Goal: Transaction & Acquisition: Book appointment/travel/reservation

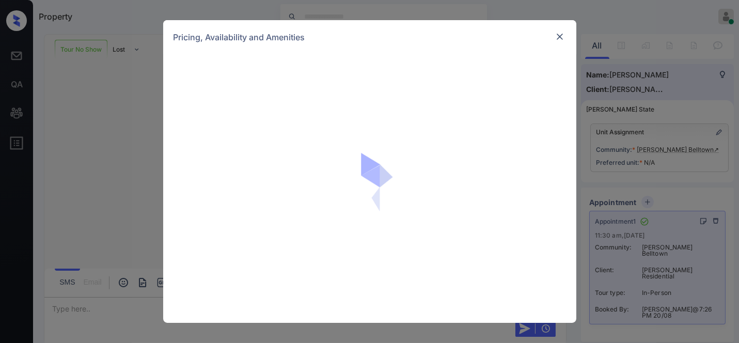
scroll to position [2067, 0]
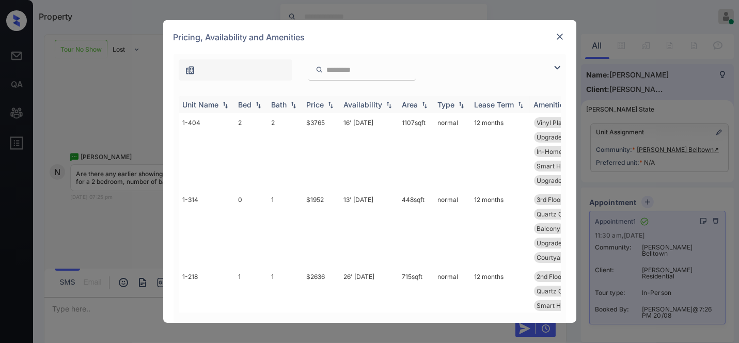
click at [329, 109] on th "Price" at bounding box center [320, 104] width 37 height 17
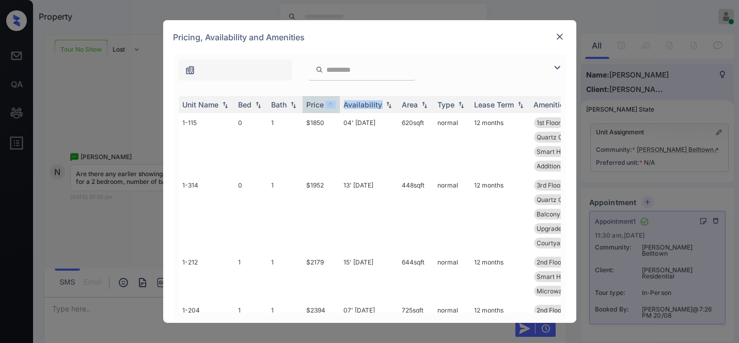
click at [559, 66] on img at bounding box center [557, 67] width 12 height 12
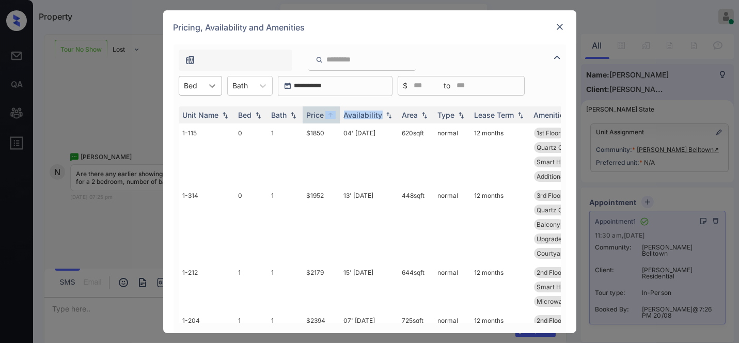
click at [204, 81] on div at bounding box center [212, 85] width 19 height 19
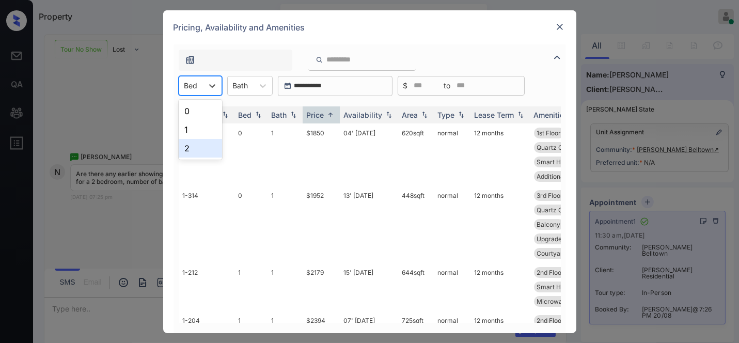
click at [207, 154] on div "2" at bounding box center [200, 148] width 43 height 19
click at [328, 131] on td "$2523" at bounding box center [320, 154] width 37 height 62
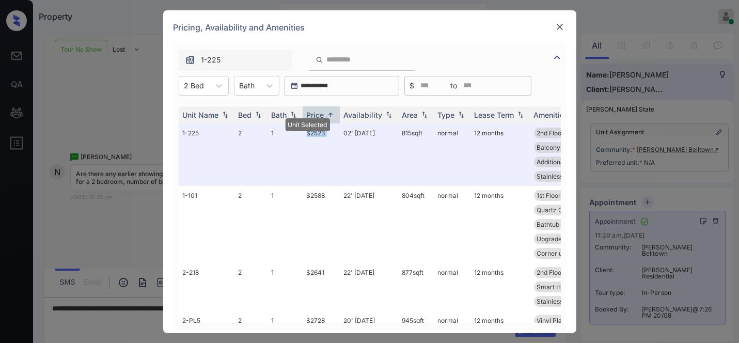
click at [560, 26] on img at bounding box center [559, 27] width 10 height 10
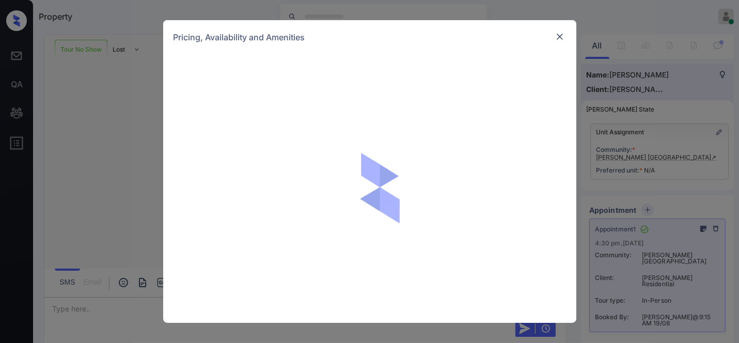
scroll to position [4578, 0]
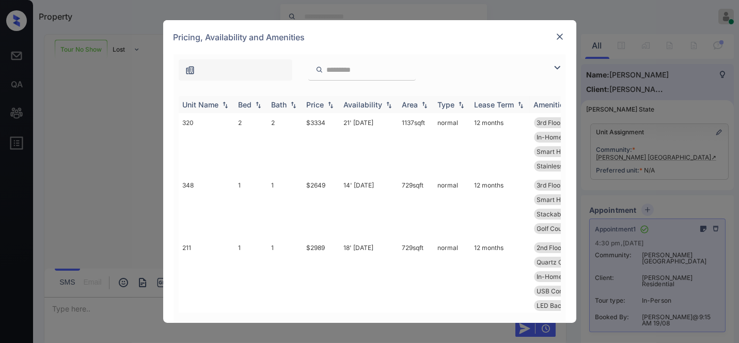
click at [326, 101] on img at bounding box center [330, 104] width 10 height 7
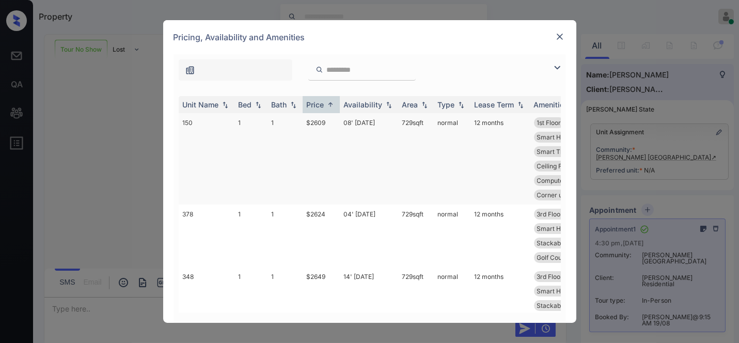
click at [324, 119] on td "$2609" at bounding box center [320, 158] width 37 height 91
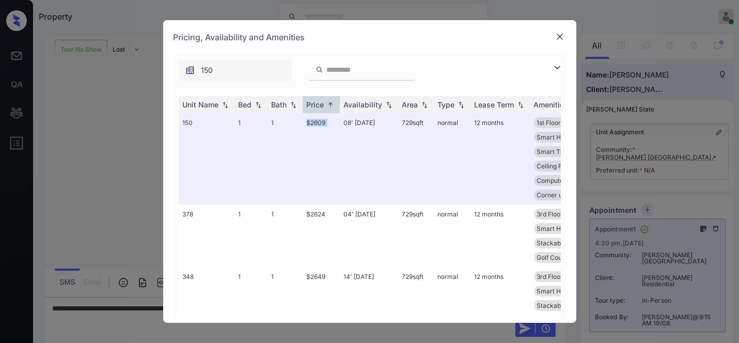
click at [558, 36] on img at bounding box center [559, 36] width 10 height 10
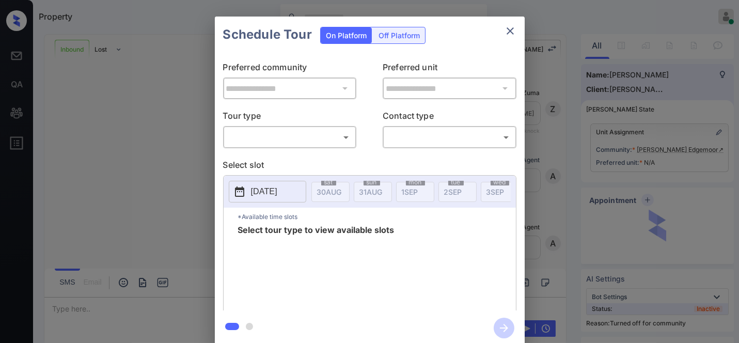
click at [275, 138] on body "Property Samantha Soliven Online Set yourself offline Set yourself on break Pro…" at bounding box center [369, 171] width 739 height 343
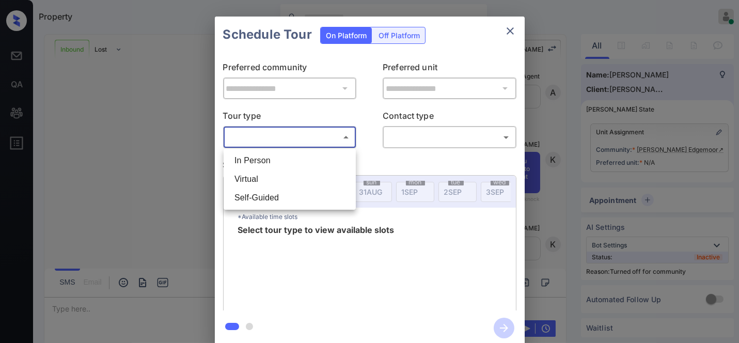
click at [270, 158] on li "In Person" at bounding box center [289, 160] width 127 height 19
type input "********"
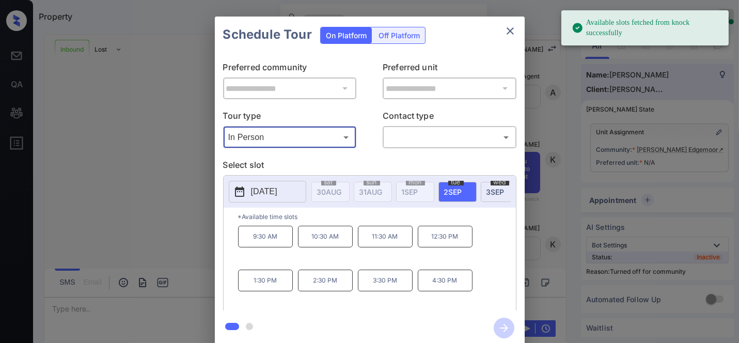
click at [279, 183] on button "2025-09-02" at bounding box center [267, 192] width 77 height 22
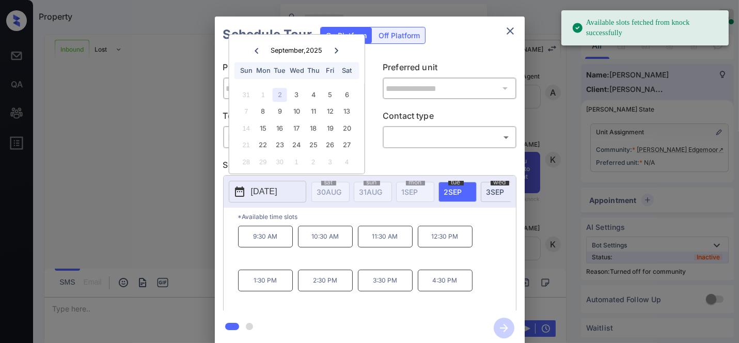
click at [277, 192] on p "2025-09-02" at bounding box center [264, 191] width 26 height 12
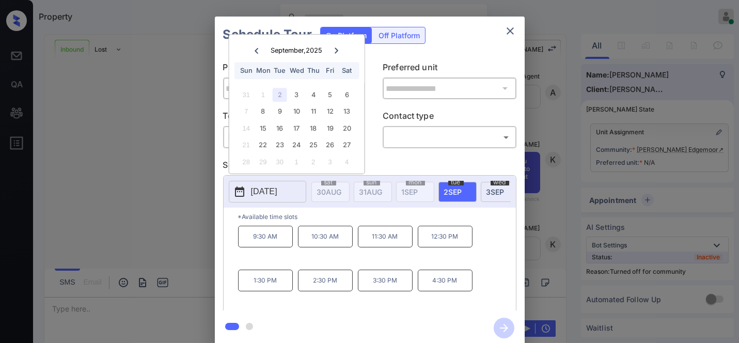
click at [331, 47] on div at bounding box center [336, 50] width 14 height 13
click at [338, 52] on icon at bounding box center [336, 50] width 6 height 6
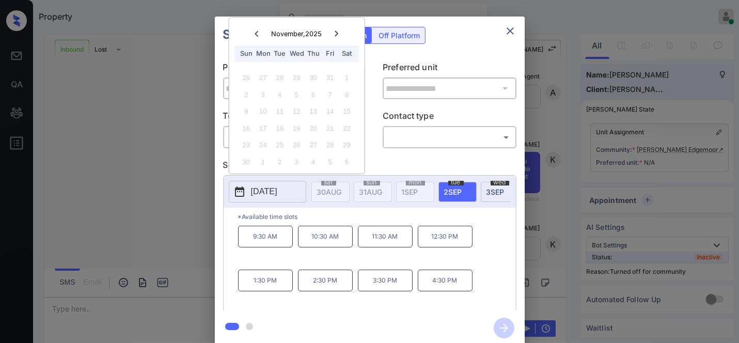
click at [257, 33] on icon at bounding box center [256, 33] width 6 height 6
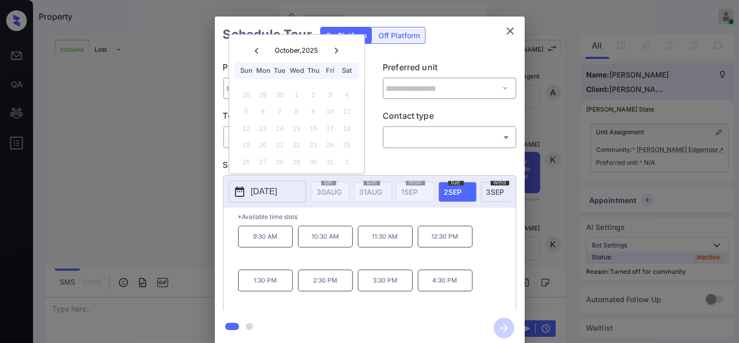
click at [334, 50] on icon at bounding box center [336, 50] width 6 height 6
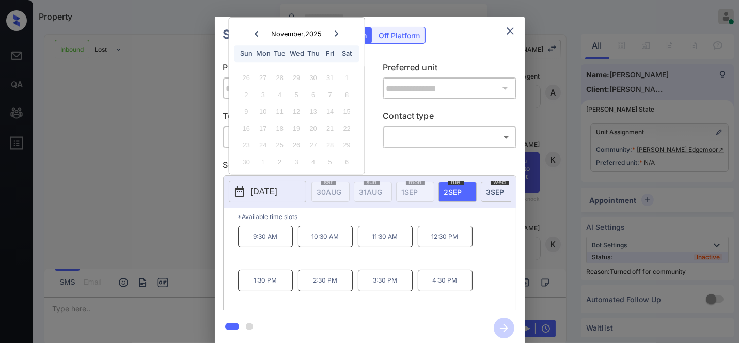
click at [255, 34] on icon at bounding box center [256, 34] width 4 height 6
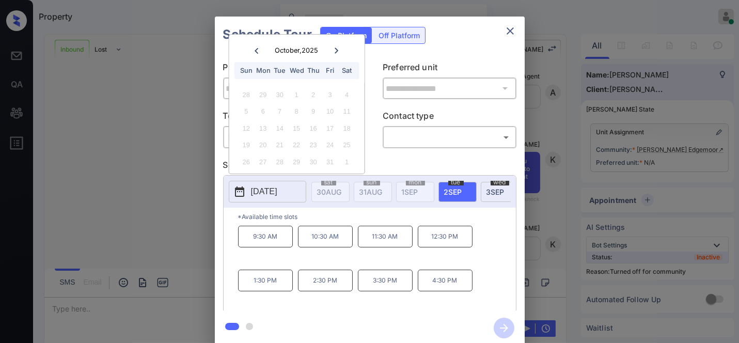
click at [257, 54] on div at bounding box center [256, 50] width 14 height 13
click at [512, 34] on icon "close" at bounding box center [509, 30] width 7 height 7
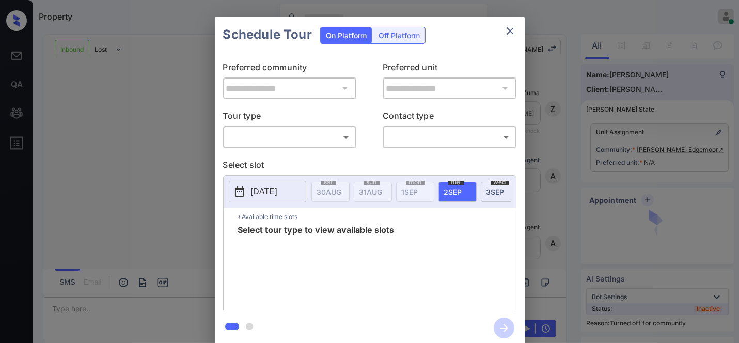
click at [309, 141] on body "Property Samantha Soliven Online Set yourself offline Set yourself on break Pro…" at bounding box center [369, 171] width 739 height 343
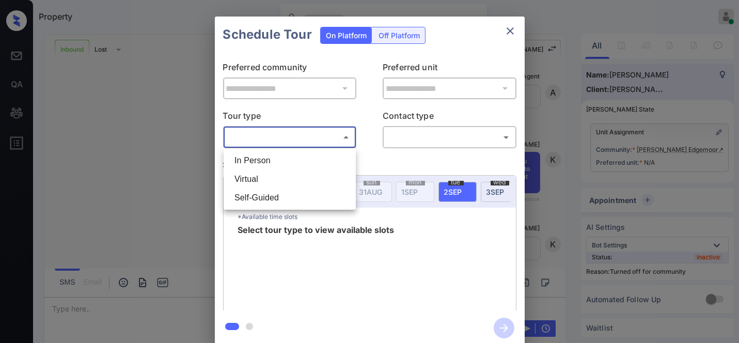
click at [293, 160] on li "In Person" at bounding box center [289, 160] width 127 height 19
type input "********"
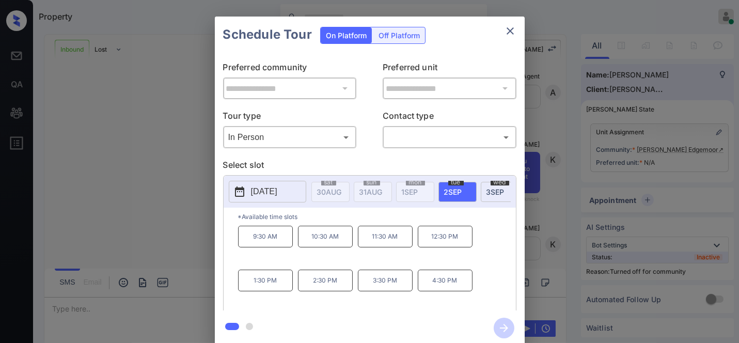
click at [312, 139] on body "Property Samantha Soliven Online Set yourself offline Set yourself on break Pro…" at bounding box center [369, 171] width 739 height 343
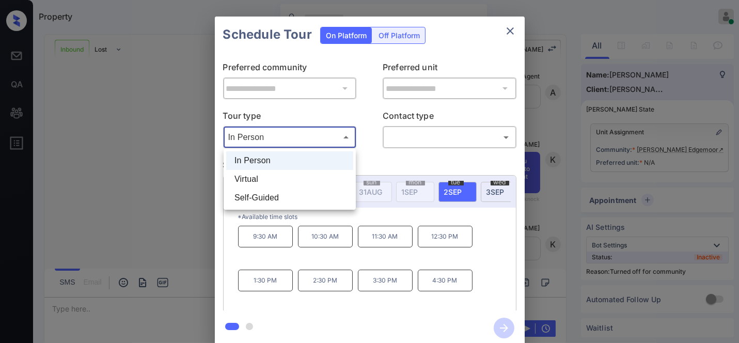
click at [674, 143] on div at bounding box center [369, 171] width 739 height 343
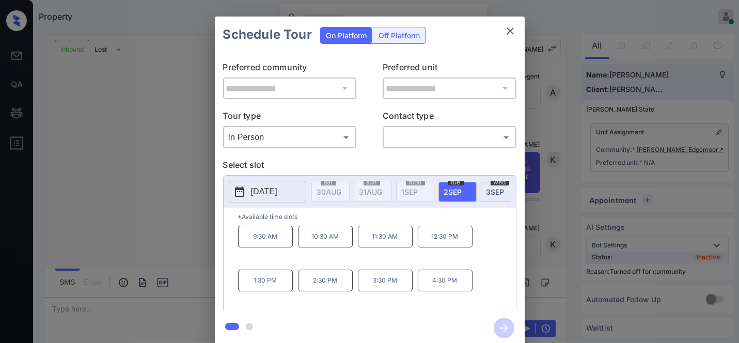
click at [682, 142] on div "**********" at bounding box center [369, 181] width 739 height 362
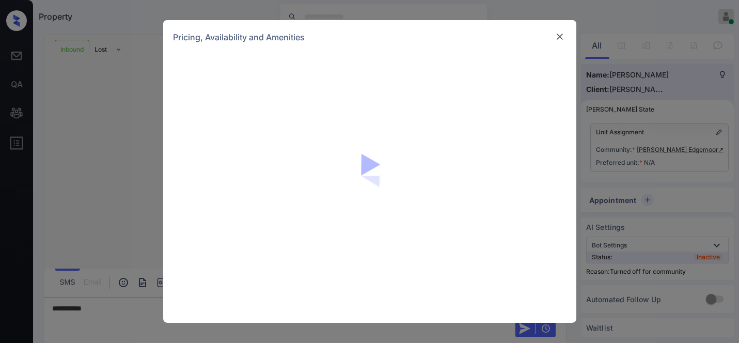
scroll to position [151, 0]
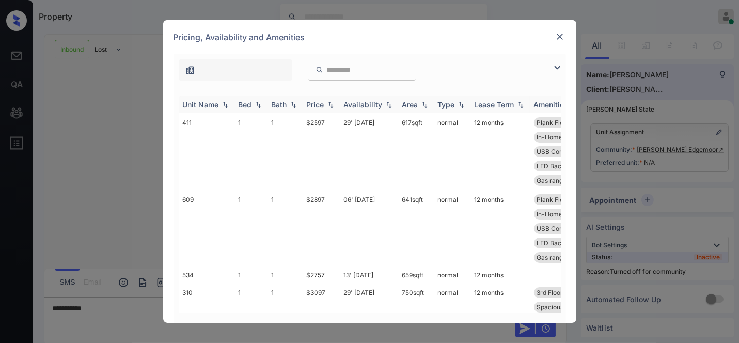
click at [325, 107] on img at bounding box center [330, 104] width 10 height 7
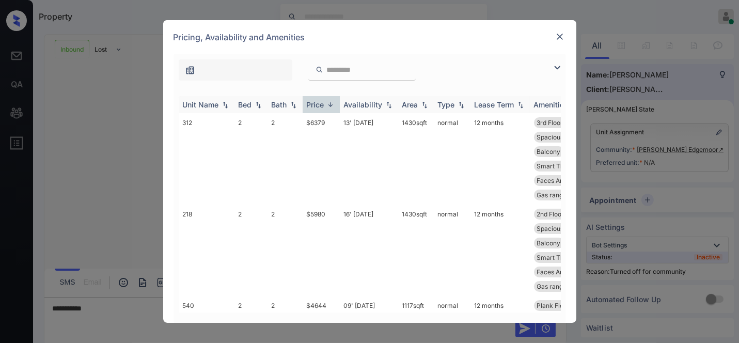
click at [325, 107] on img at bounding box center [330, 105] width 10 height 8
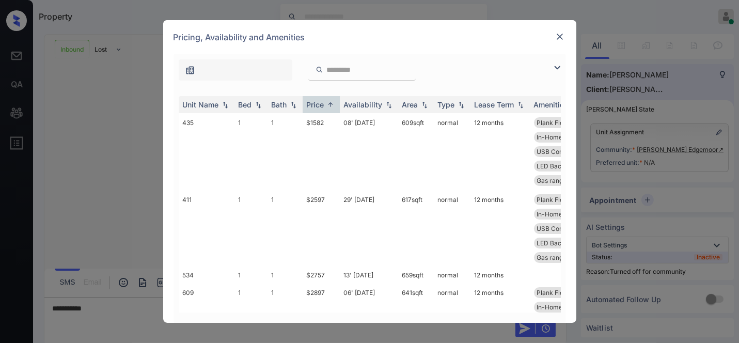
click at [558, 67] on img at bounding box center [557, 67] width 12 height 12
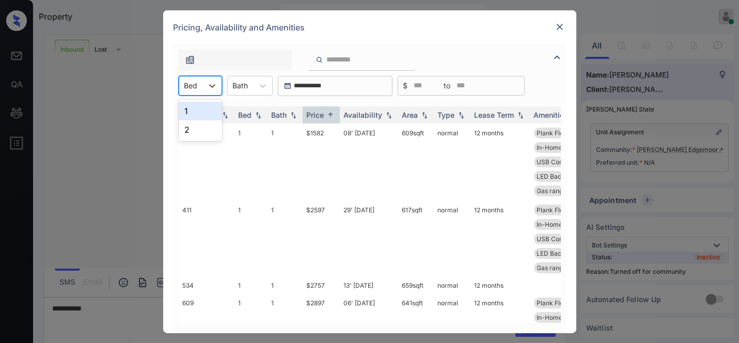
click at [189, 88] on div at bounding box center [190, 85] width 13 height 11
click at [203, 131] on div "2" at bounding box center [200, 129] width 43 height 19
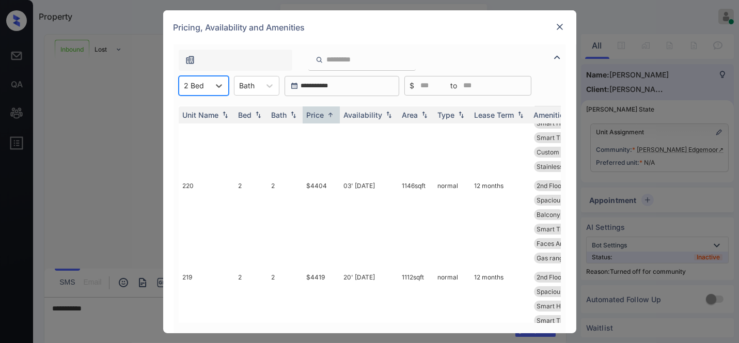
scroll to position [0, 0]
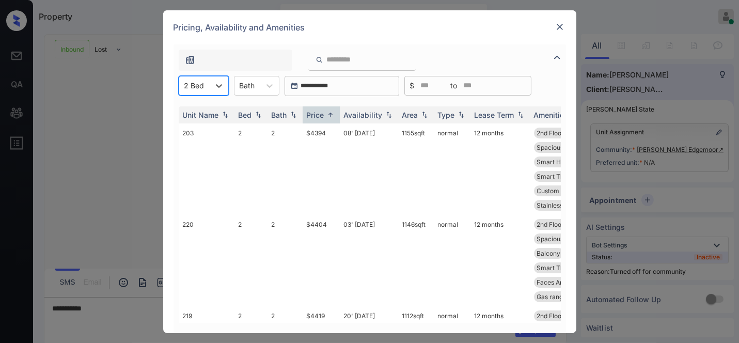
click at [560, 25] on img at bounding box center [559, 27] width 10 height 10
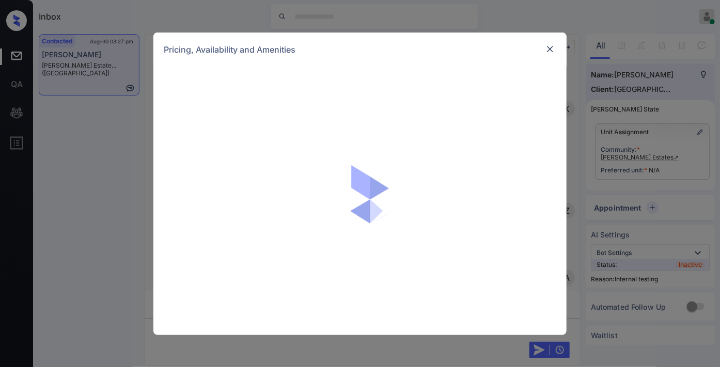
scroll to position [1853, 0]
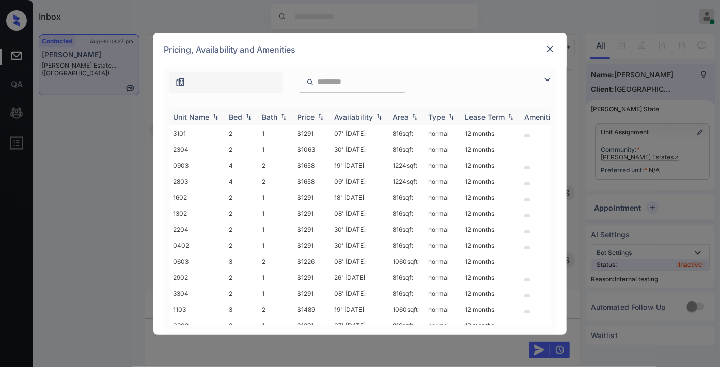
click at [311, 118] on div "Price" at bounding box center [306, 117] width 18 height 9
drag, startPoint x: 323, startPoint y: 130, endPoint x: 292, endPoint y: 129, distance: 31.0
click at [293, 129] on td "$1063" at bounding box center [311, 133] width 37 height 16
copy td "$1063"
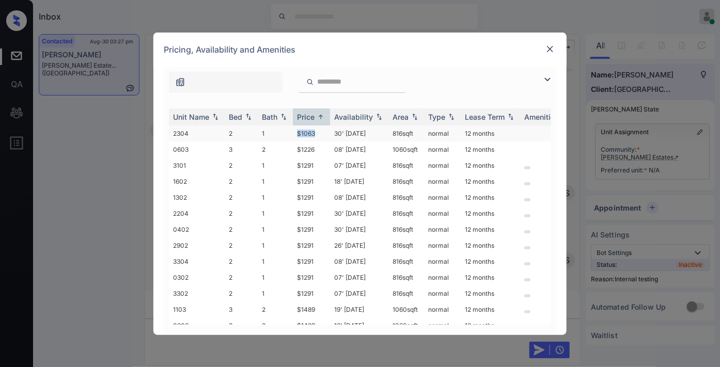
click at [325, 127] on td "$1063" at bounding box center [311, 133] width 37 height 16
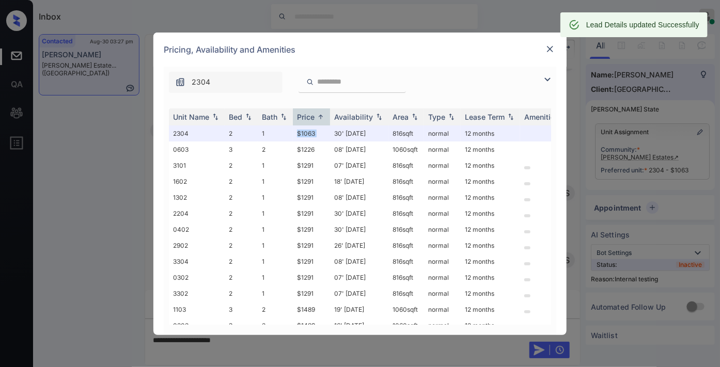
click at [550, 50] on img at bounding box center [550, 49] width 10 height 10
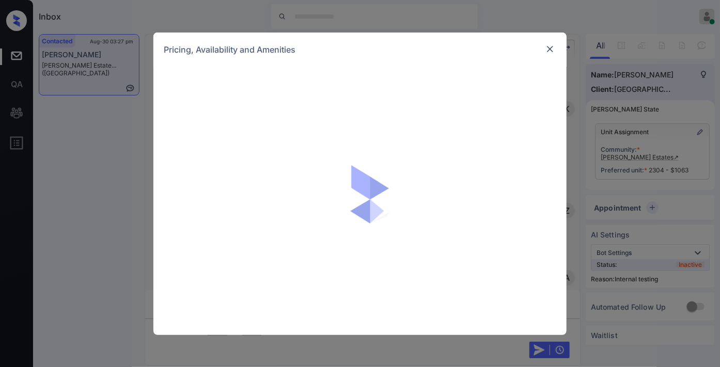
scroll to position [1920, 0]
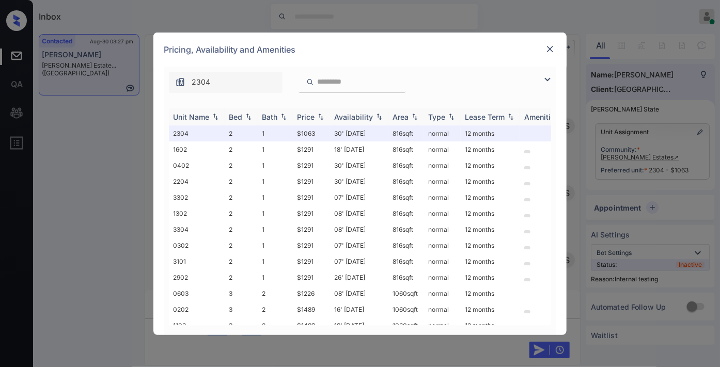
click at [312, 113] on div "Price" at bounding box center [306, 117] width 18 height 9
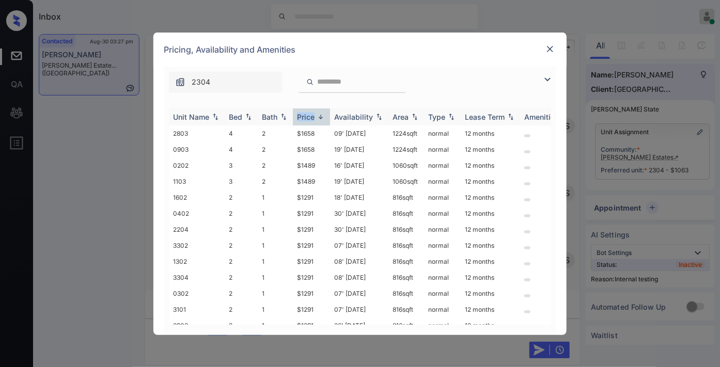
click at [312, 113] on div "Price" at bounding box center [306, 117] width 18 height 9
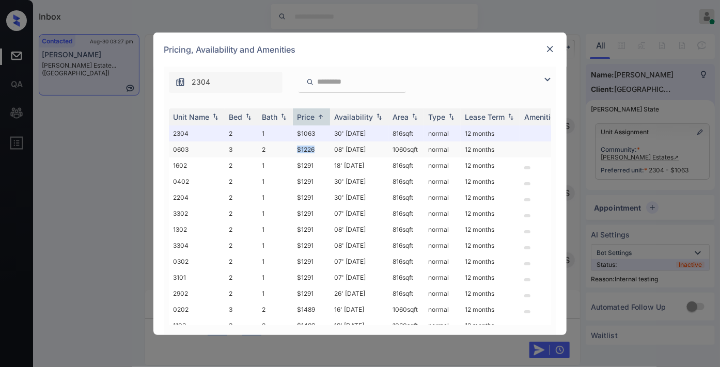
drag, startPoint x: 318, startPoint y: 146, endPoint x: 290, endPoint y: 145, distance: 28.4
click at [290, 145] on tr "0603 3 2 $1226 08' Nov 25 1060 sqft normal 12 months" at bounding box center [438, 149] width 539 height 16
copy tr "$1226"
click at [549, 50] on img at bounding box center [550, 49] width 10 height 10
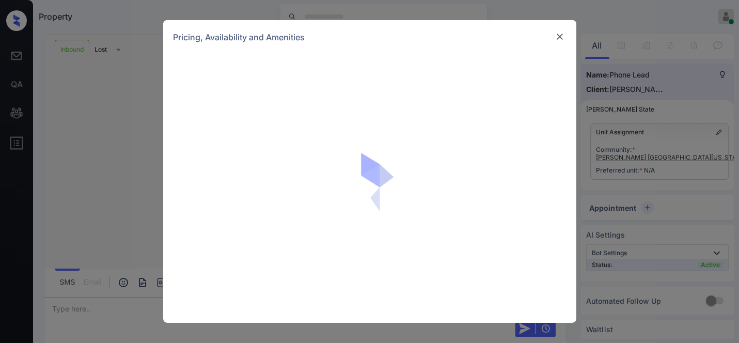
scroll to position [121, 0]
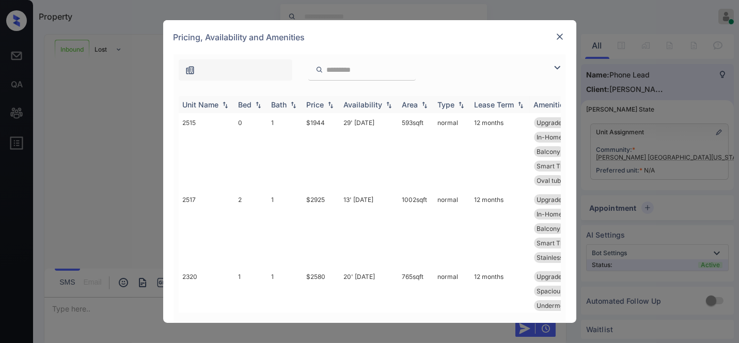
click at [320, 104] on div "Price" at bounding box center [316, 104] width 18 height 9
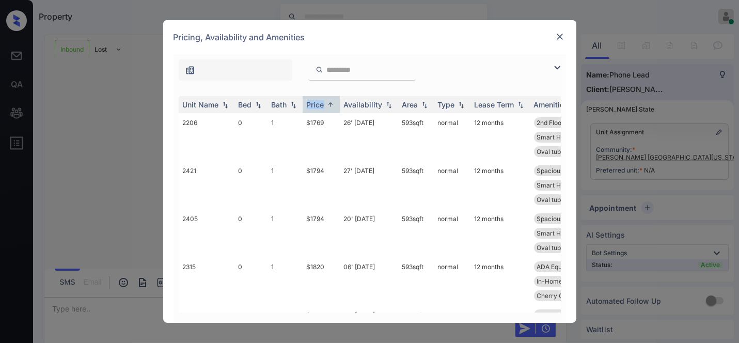
click at [556, 66] on img at bounding box center [557, 67] width 12 height 12
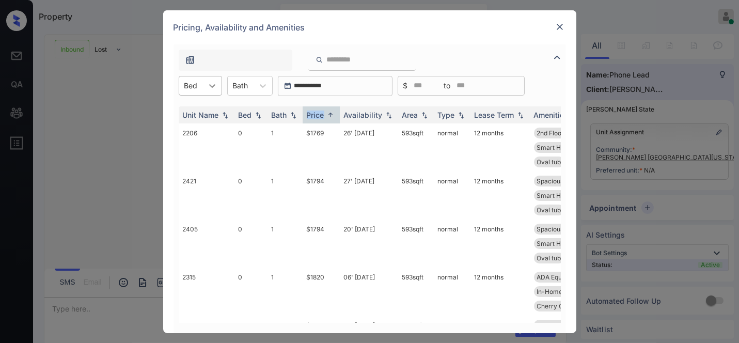
click at [208, 85] on icon at bounding box center [212, 86] width 10 height 10
click at [209, 142] on div "2" at bounding box center [200, 148] width 43 height 19
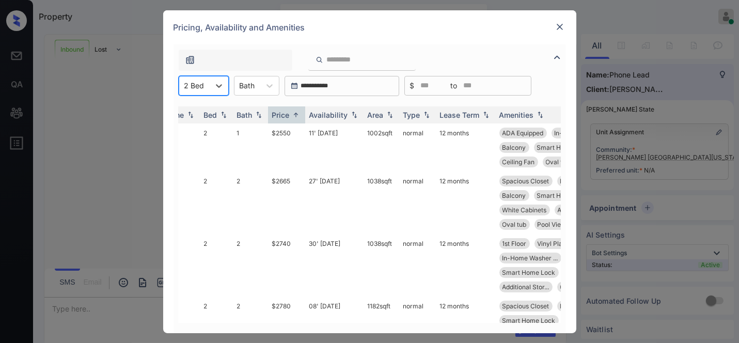
scroll to position [0, 0]
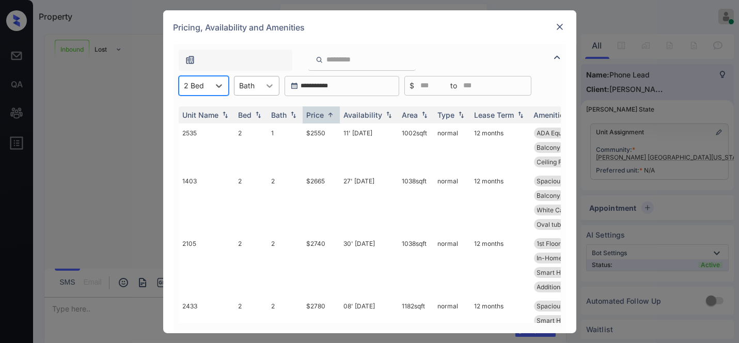
click at [266, 87] on icon at bounding box center [269, 86] width 10 height 10
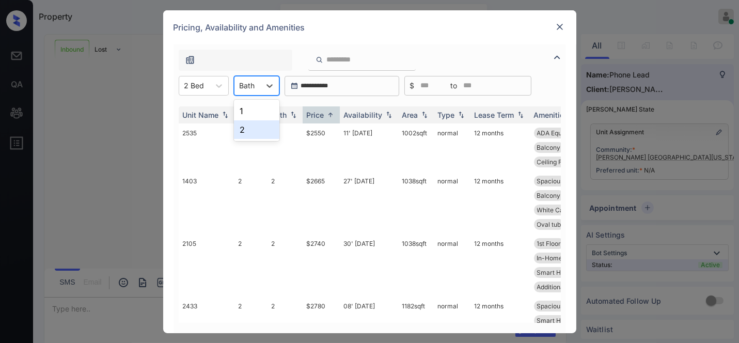
click at [253, 132] on div "2" at bounding box center [256, 129] width 45 height 19
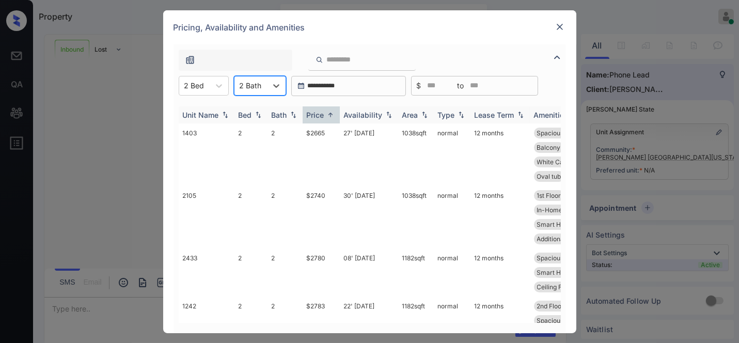
click at [421, 119] on div "Area" at bounding box center [415, 114] width 27 height 9
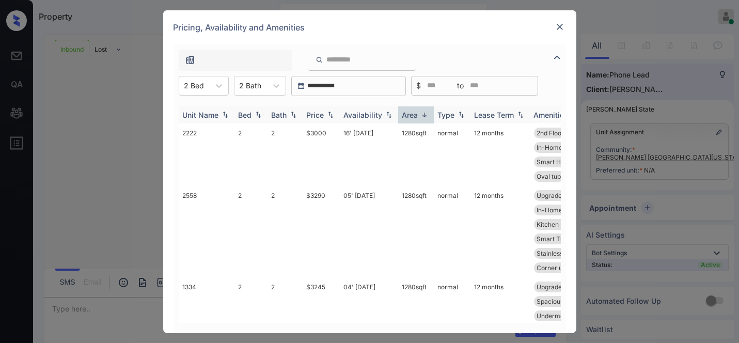
click at [419, 116] on img at bounding box center [424, 115] width 10 height 8
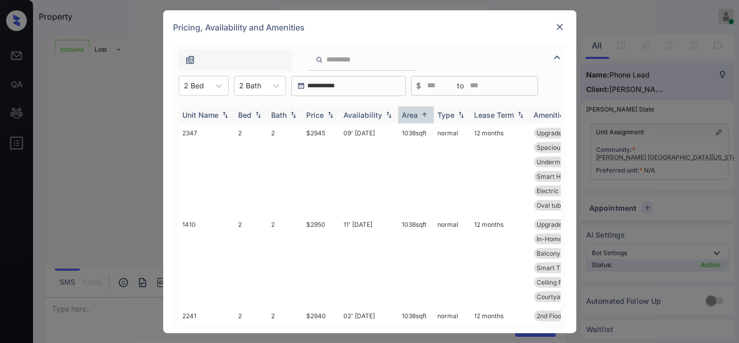
click at [328, 112] on img at bounding box center [330, 114] width 10 height 7
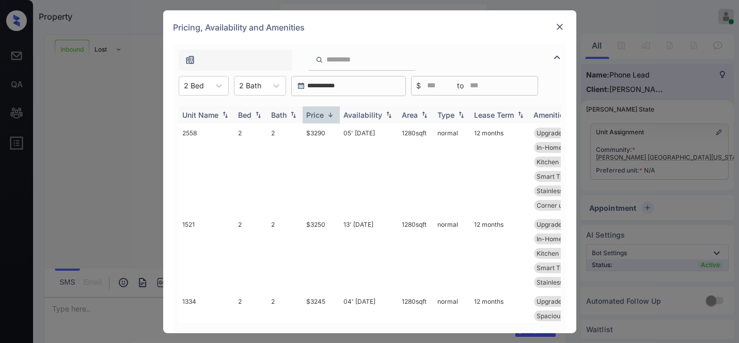
click at [327, 113] on img at bounding box center [330, 115] width 10 height 8
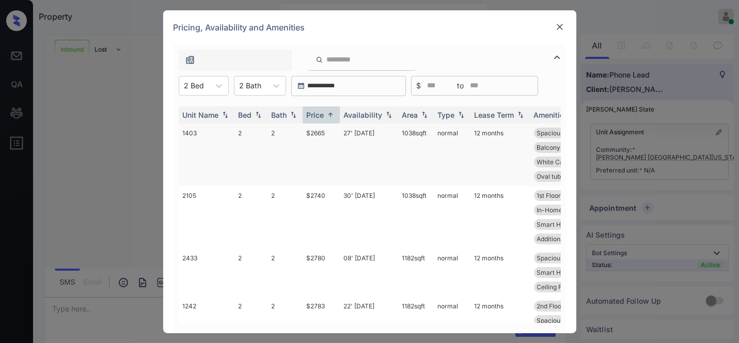
click at [326, 133] on td "$2665" at bounding box center [320, 154] width 37 height 62
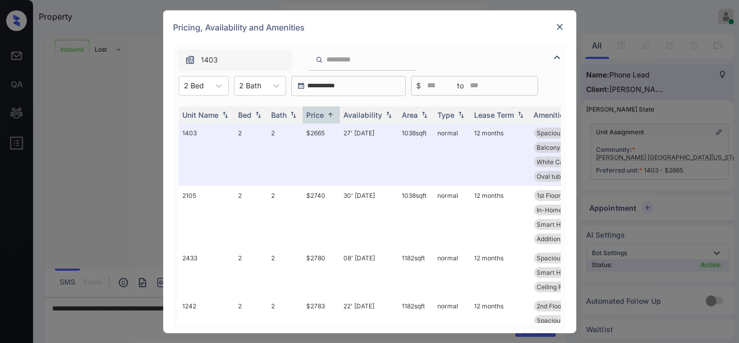
click at [512, 31] on div "Pricing, Availability and Amenities" at bounding box center [369, 27] width 413 height 34
click at [560, 27] on img at bounding box center [559, 27] width 10 height 10
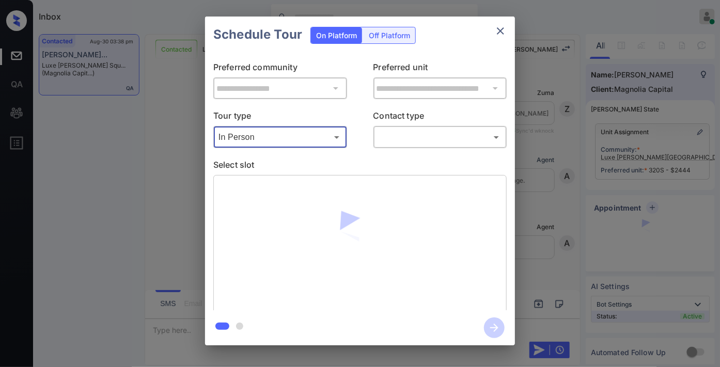
scroll to position [2190, 0]
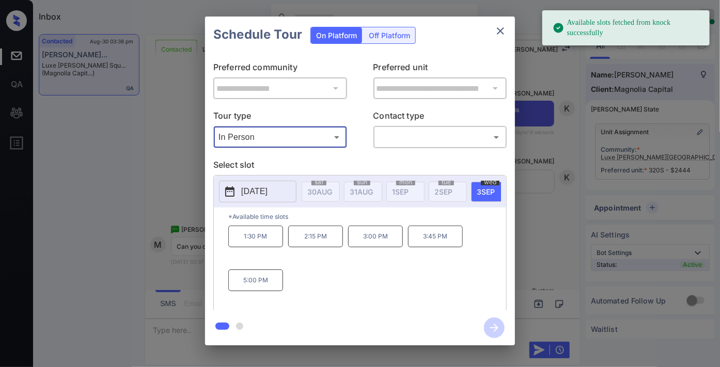
click at [267, 187] on p "2025-09-03" at bounding box center [254, 191] width 26 height 12
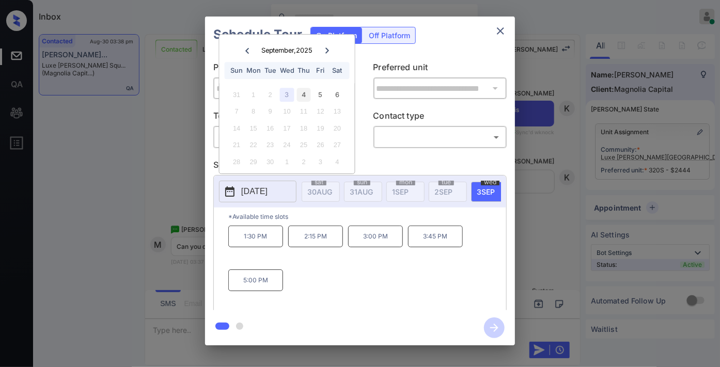
click at [304, 89] on div "4" at bounding box center [304, 95] width 14 height 14
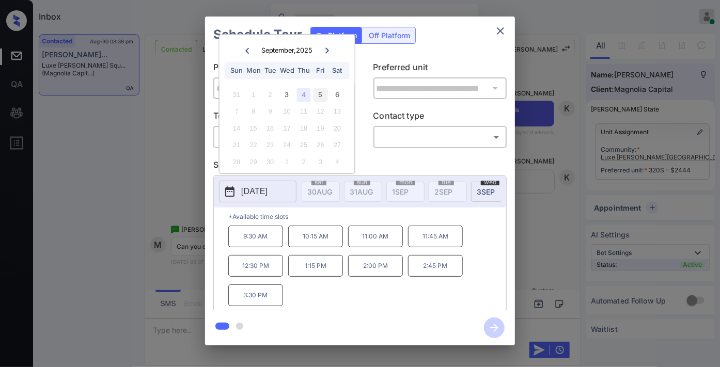
click at [322, 96] on div "5" at bounding box center [320, 95] width 14 height 14
click at [334, 94] on div "6" at bounding box center [337, 95] width 14 height 14
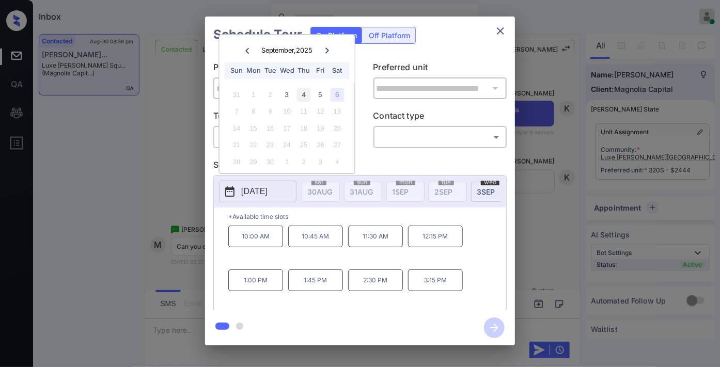
click at [304, 92] on div "4" at bounding box center [304, 95] width 14 height 14
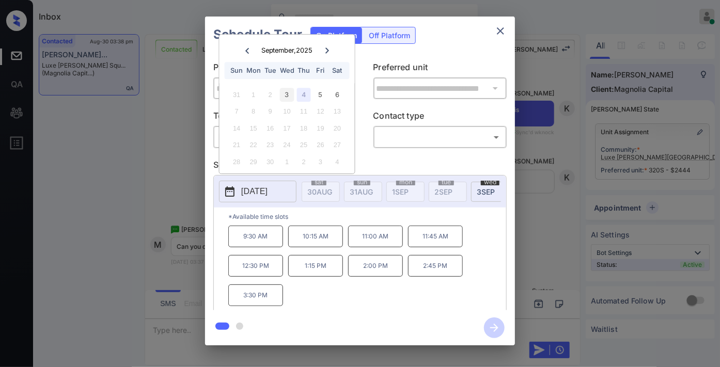
click at [287, 94] on div "3" at bounding box center [287, 95] width 14 height 14
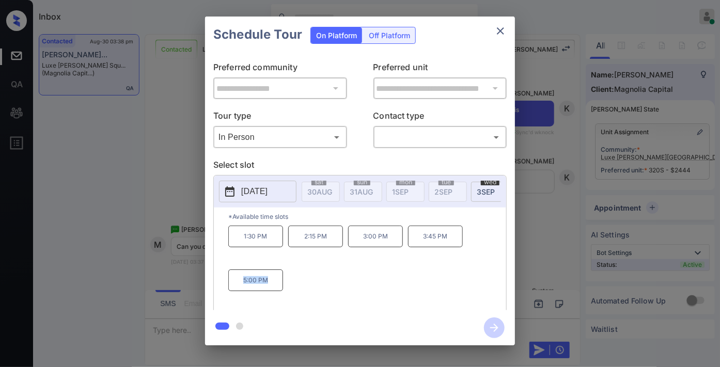
drag, startPoint x: 253, startPoint y: 290, endPoint x: 230, endPoint y: 286, distance: 23.5
click at [230, 286] on p "5:00 PM" at bounding box center [255, 280] width 55 height 22
copy p "5:00 PM"
click at [262, 195] on p "2025-09-03" at bounding box center [254, 191] width 26 height 12
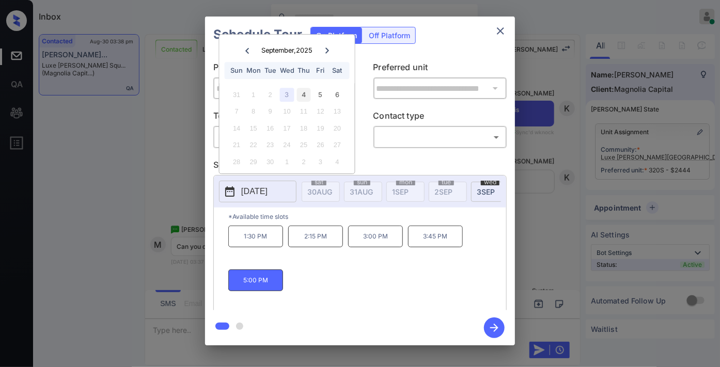
click at [308, 88] on div "4" at bounding box center [304, 95] width 14 height 14
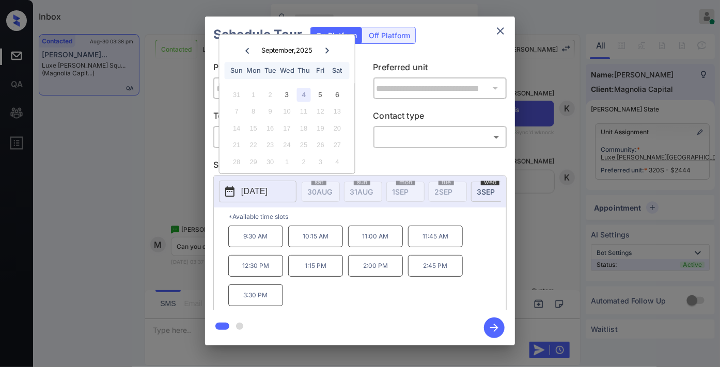
click at [501, 33] on icon "close" at bounding box center [500, 31] width 12 height 12
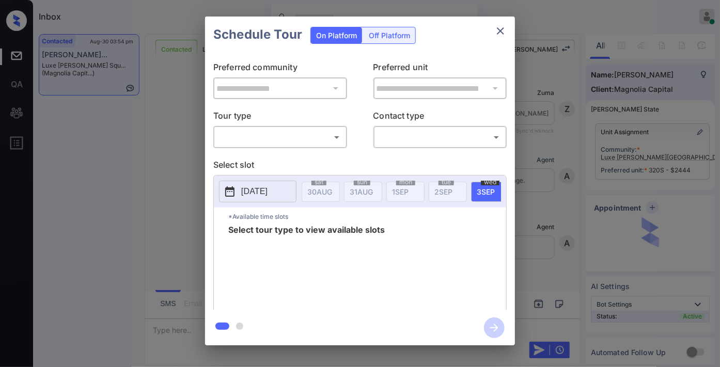
scroll to position [3064, 0]
click at [305, 140] on body "Inbox Samantha Soliven Online Set yourself offline Set yourself on break Profil…" at bounding box center [360, 183] width 720 height 367
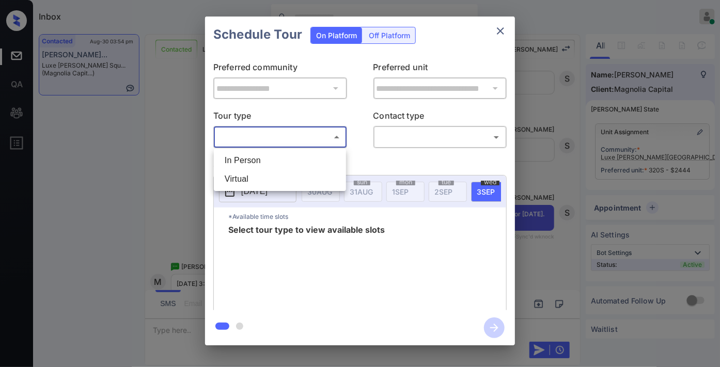
click at [306, 158] on li "In Person" at bounding box center [279, 160] width 127 height 19
type input "********"
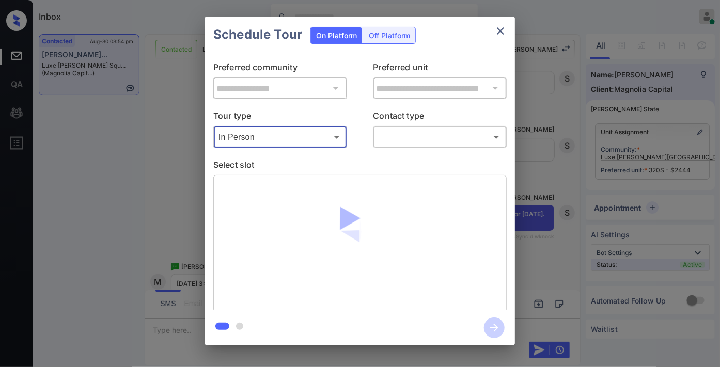
click at [408, 137] on body "Inbox Samantha Soliven Online Set yourself offline Set yourself on break Profil…" at bounding box center [360, 183] width 720 height 367
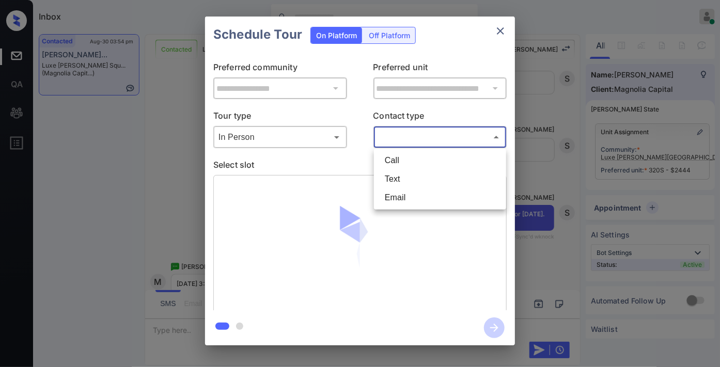
click at [413, 172] on li "Text" at bounding box center [439, 179] width 127 height 19
type input "****"
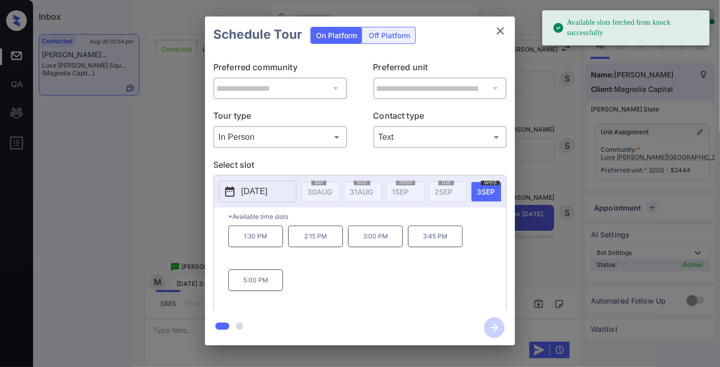
click at [266, 191] on p "2025-09-03" at bounding box center [254, 191] width 26 height 12
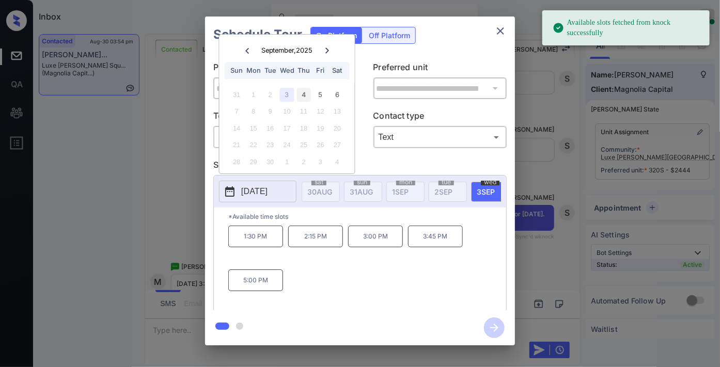
click at [306, 93] on div "4" at bounding box center [304, 95] width 14 height 14
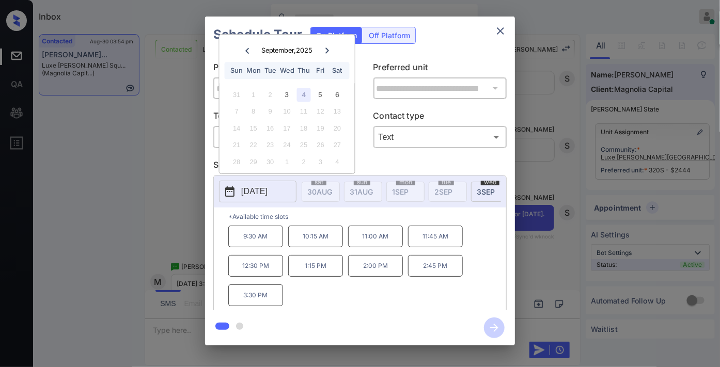
click at [277, 300] on p "3:30 PM" at bounding box center [255, 295] width 55 height 22
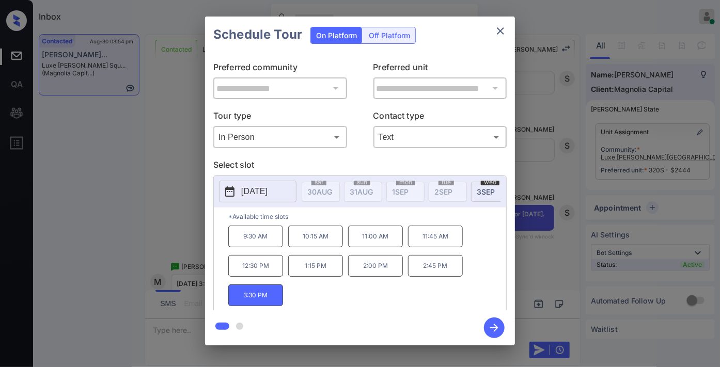
click at [499, 327] on icon "button" at bounding box center [494, 327] width 21 height 21
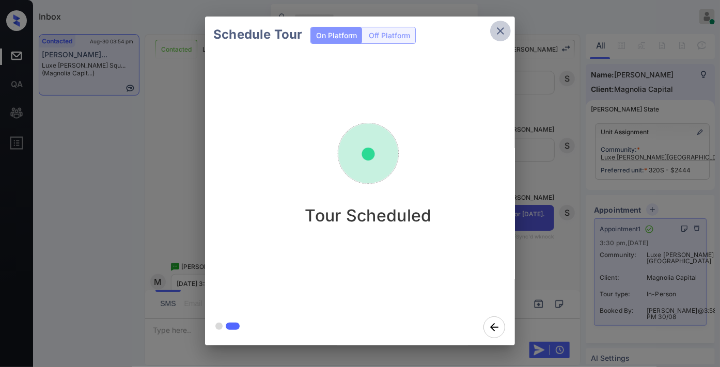
click at [507, 26] on button "close" at bounding box center [500, 31] width 21 height 21
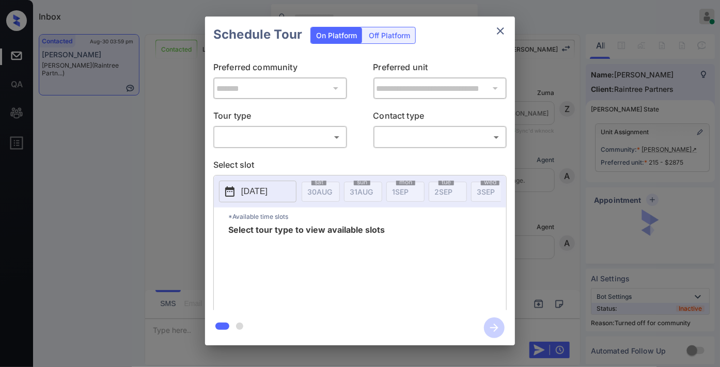
scroll to position [392, 0]
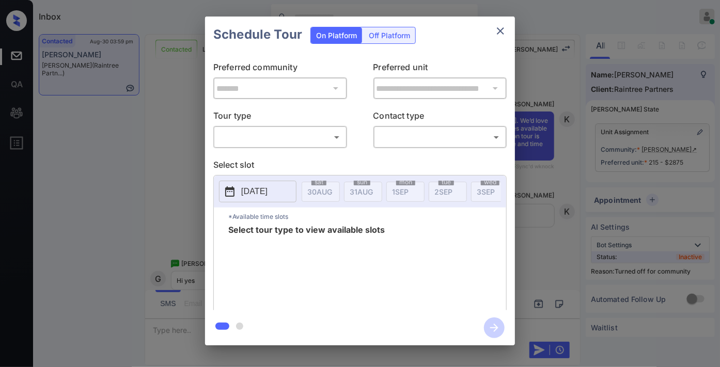
click at [606, 191] on div "**********" at bounding box center [360, 181] width 720 height 362
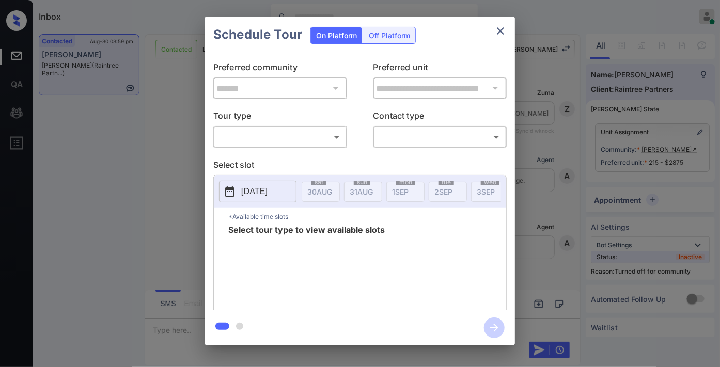
scroll to position [392, 0]
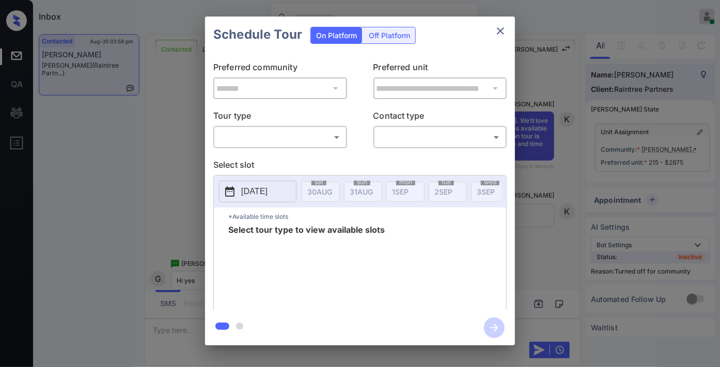
click at [306, 136] on body "Inbox [PERSON_NAME] Online Set yourself offline Set yourself on break Profile S…" at bounding box center [360, 183] width 720 height 367
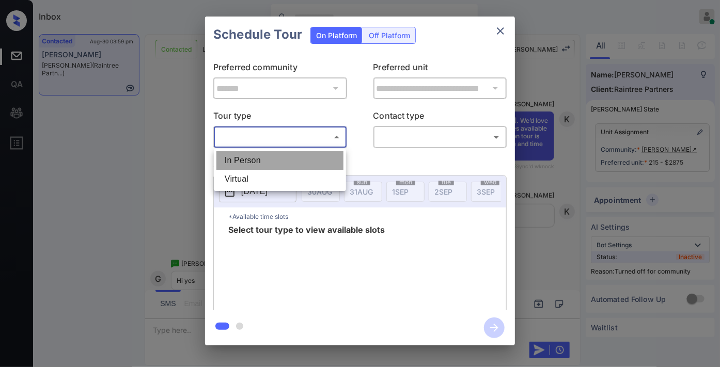
click at [305, 158] on li "In Person" at bounding box center [279, 160] width 127 height 19
type input "********"
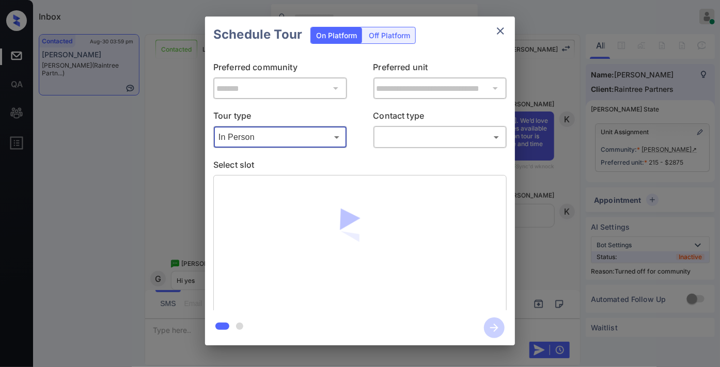
click at [419, 132] on body "Inbox [PERSON_NAME] Online Set yourself offline Set yourself on break Profile S…" at bounding box center [360, 183] width 720 height 367
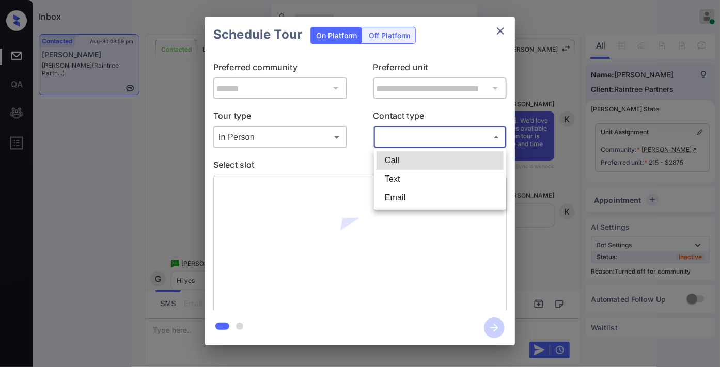
click at [431, 178] on li "Text" at bounding box center [439, 179] width 127 height 19
type input "****"
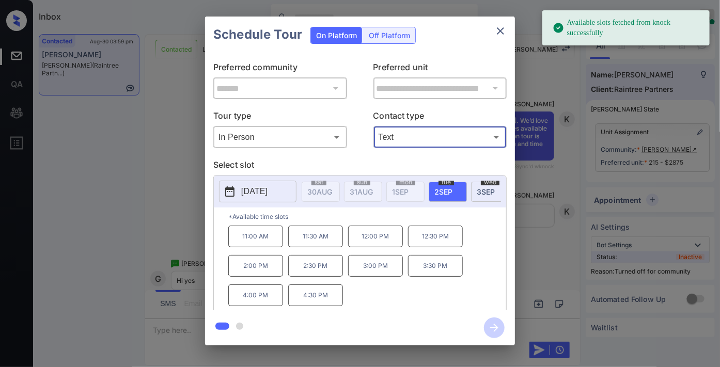
click at [264, 241] on p "11:00 AM" at bounding box center [255, 237] width 55 height 22
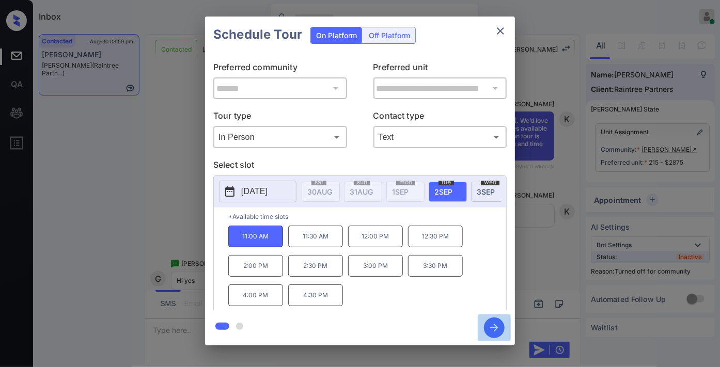
click at [501, 332] on icon "button" at bounding box center [494, 327] width 21 height 21
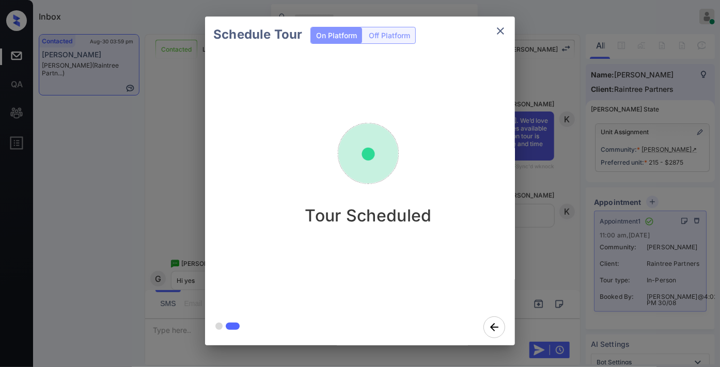
click at [494, 26] on icon "close" at bounding box center [500, 31] width 12 height 12
